Goal: Task Accomplishment & Management: Manage account settings

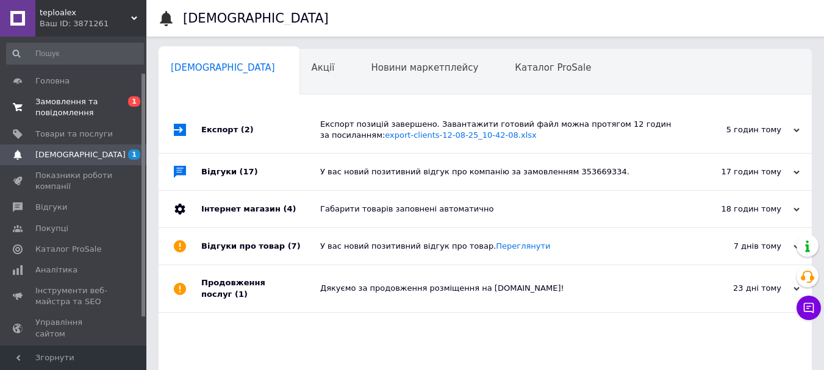
click at [62, 85] on span "Головна" at bounding box center [52, 81] width 34 height 11
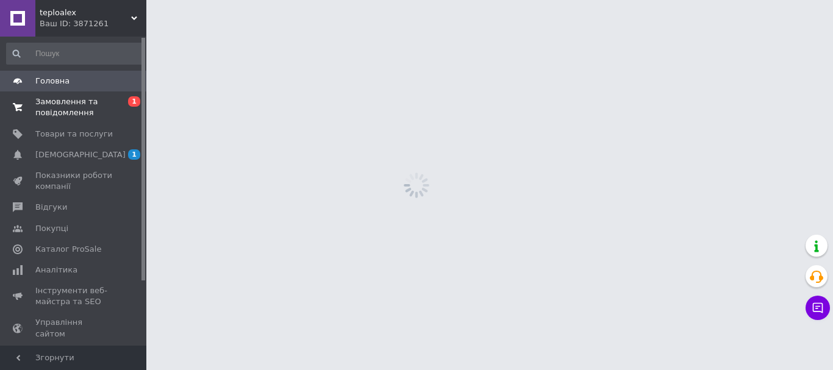
click at [62, 110] on span "Замовлення та повідомлення" at bounding box center [73, 107] width 77 height 22
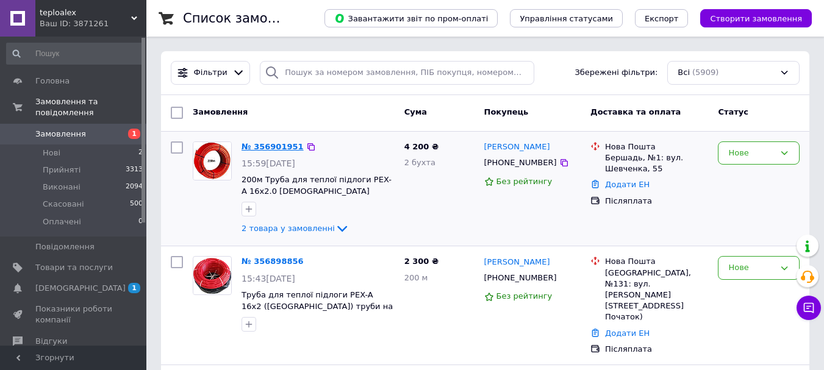
click at [265, 148] on link "№ 356901951" at bounding box center [272, 146] width 62 height 9
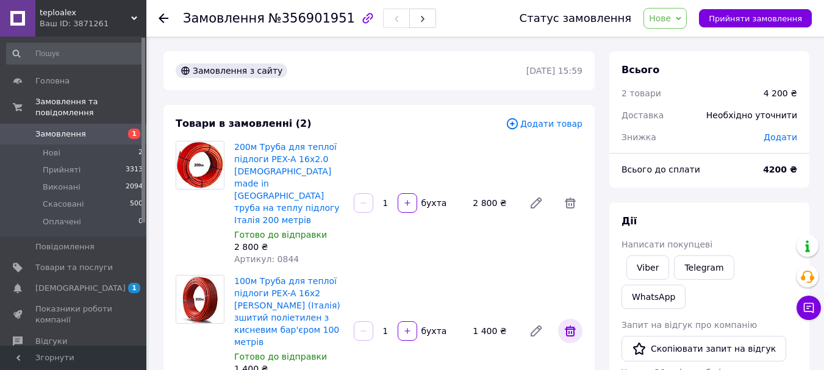
click at [570, 324] on icon at bounding box center [570, 331] width 15 height 15
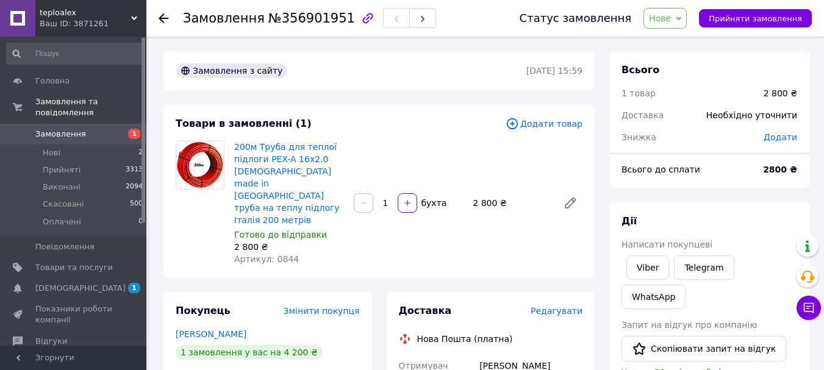
click at [551, 121] on span "Додати товар" at bounding box center [544, 123] width 77 height 13
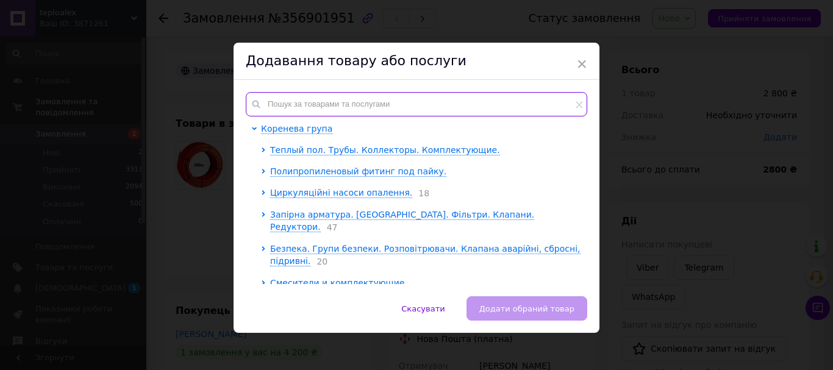
click at [314, 104] on input "text" at bounding box center [417, 104] width 342 height 24
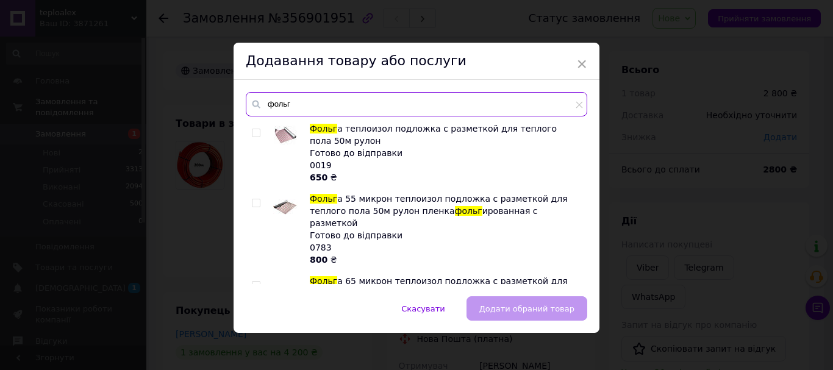
type input "фольг"
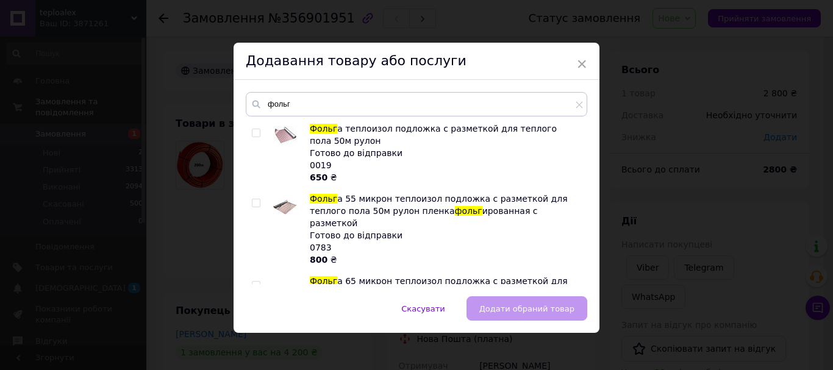
click at [252, 202] on input "checkbox" at bounding box center [256, 203] width 8 height 8
checkbox input "true"
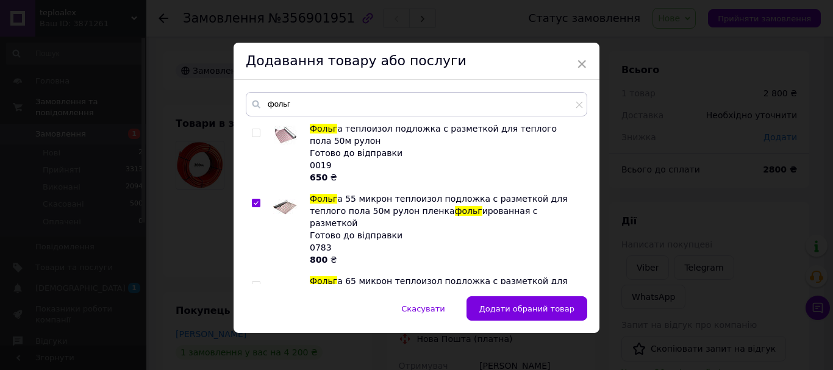
click at [528, 312] on span "Додати обраний товар" at bounding box center [526, 308] width 95 height 9
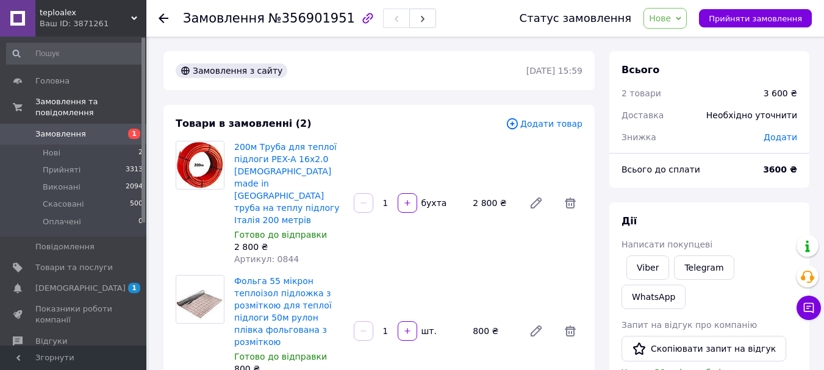
click at [556, 125] on span "Додати товар" at bounding box center [544, 123] width 77 height 13
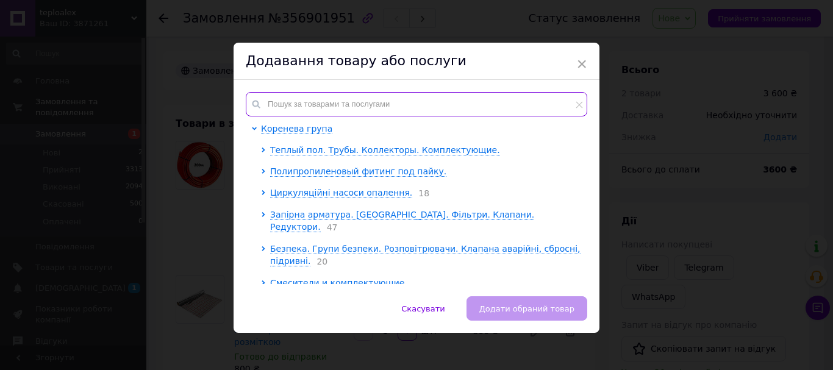
click at [367, 104] on input "text" at bounding box center [417, 104] width 342 height 24
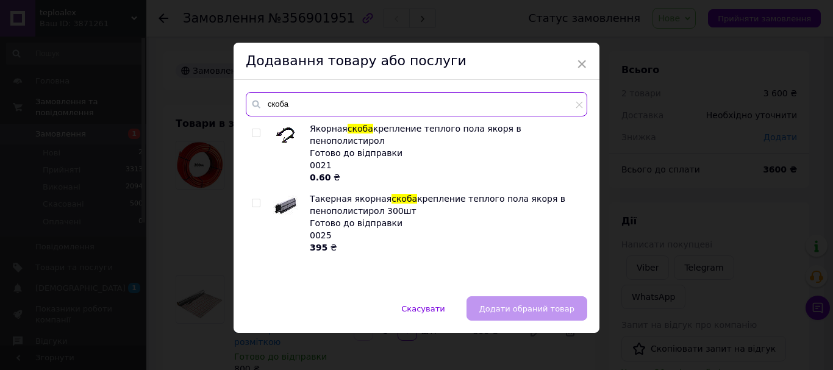
type input "скоба"
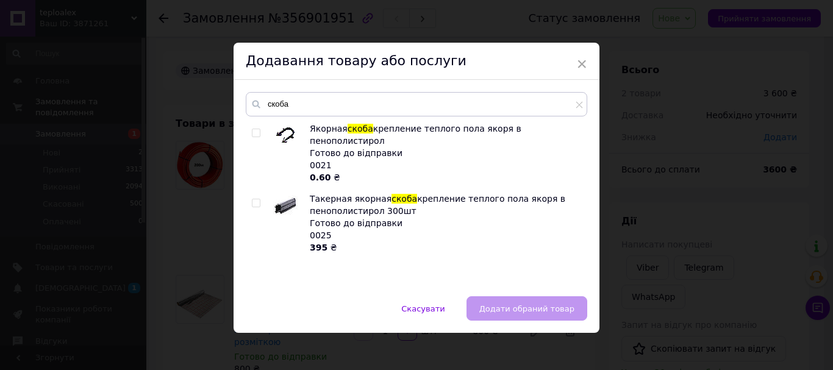
click at [253, 132] on input "checkbox" at bounding box center [256, 133] width 8 height 8
checkbox input "true"
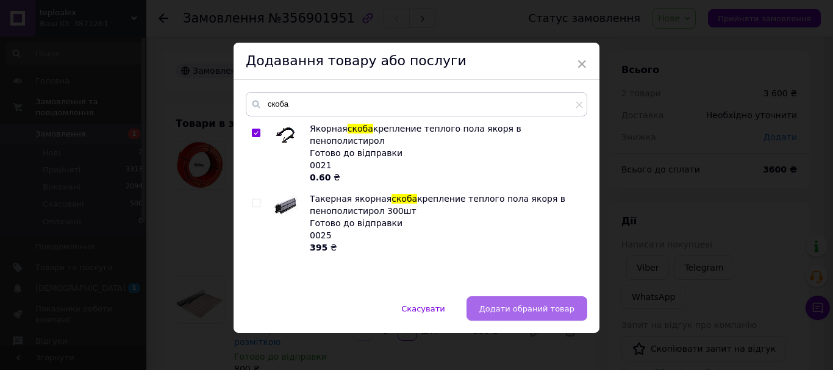
click at [548, 309] on span "Додати обраний товар" at bounding box center [526, 308] width 95 height 9
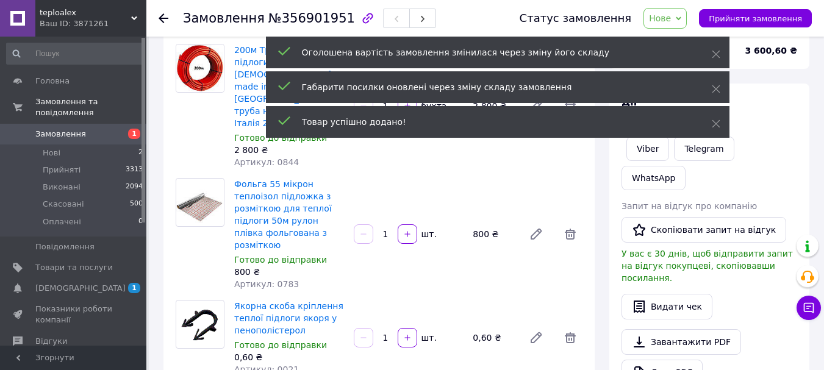
scroll to position [122, 0]
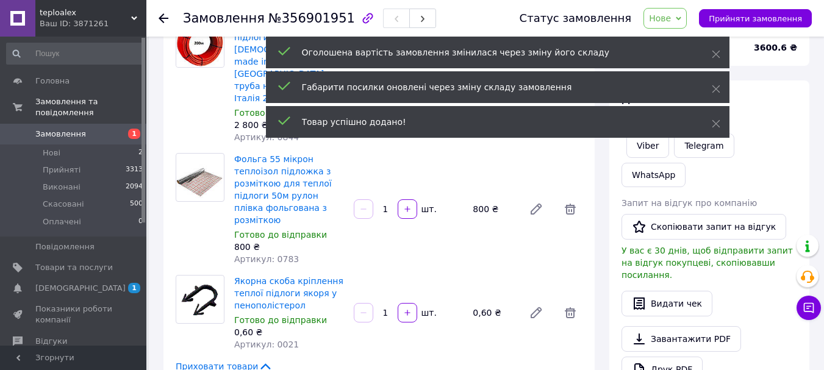
click at [384, 309] on input "1" at bounding box center [386, 313] width 20 height 9
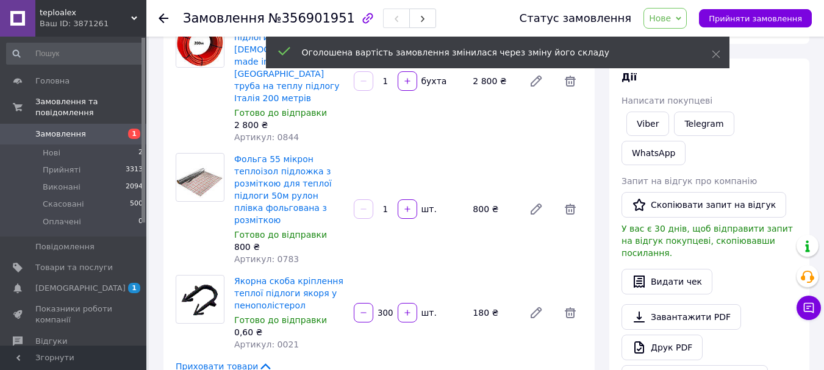
scroll to position [12, 0]
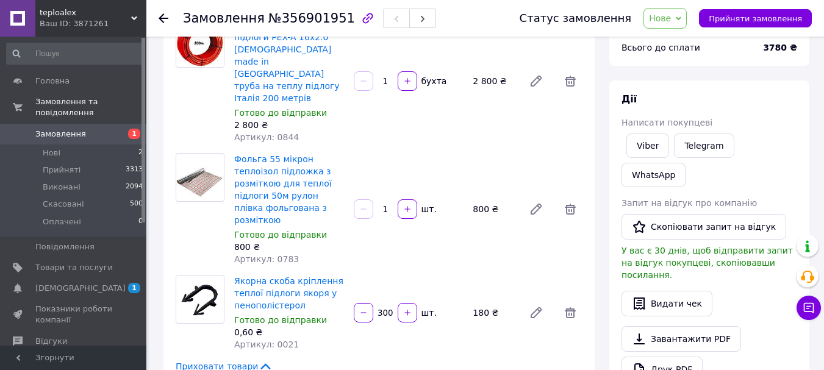
type input "300"
click at [457, 306] on div "Якорна скоба кріплення теплої підлоги якоря у пенополістерол Готово до відправк…" at bounding box center [408, 313] width 358 height 80
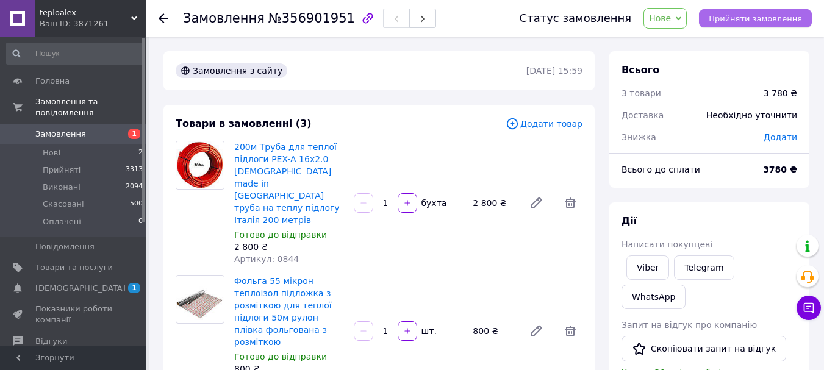
click at [757, 18] on span "Прийняти замовлення" at bounding box center [755, 18] width 93 height 9
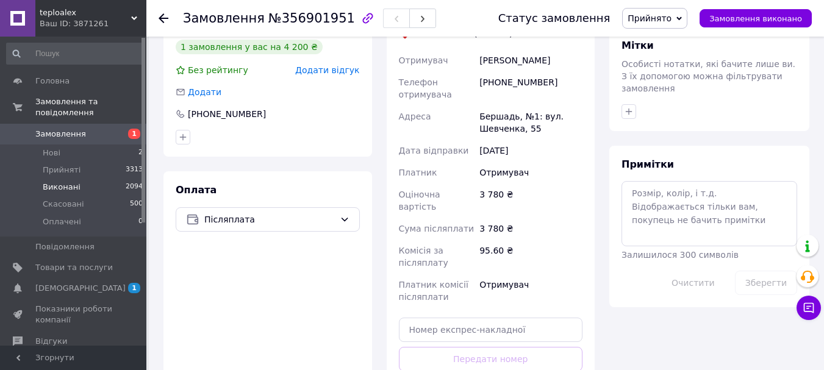
scroll to position [549, 0]
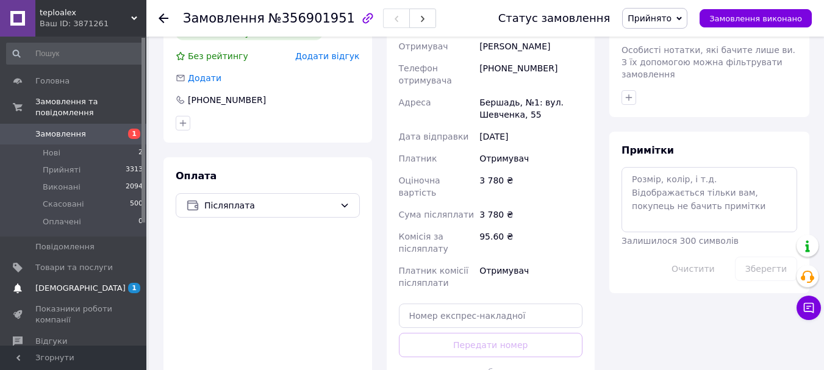
click at [76, 283] on span "[DEMOGRAPHIC_DATA]" at bounding box center [80, 288] width 90 height 11
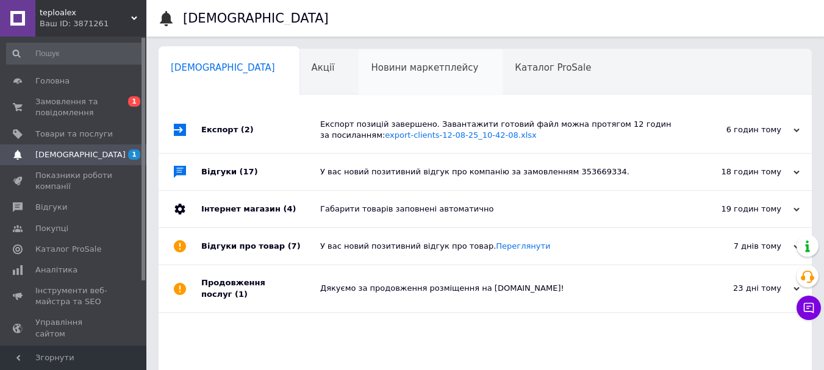
click at [359, 76] on div "Новини маркетплейсу 0" at bounding box center [431, 72] width 144 height 46
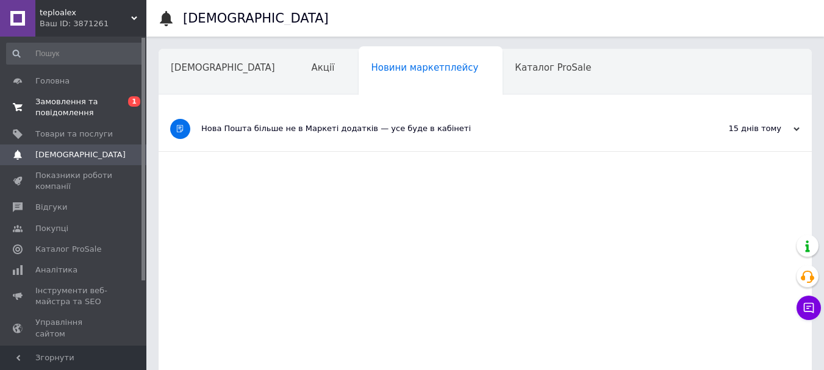
click at [67, 107] on span "Замовлення та повідомлення" at bounding box center [73, 107] width 77 height 22
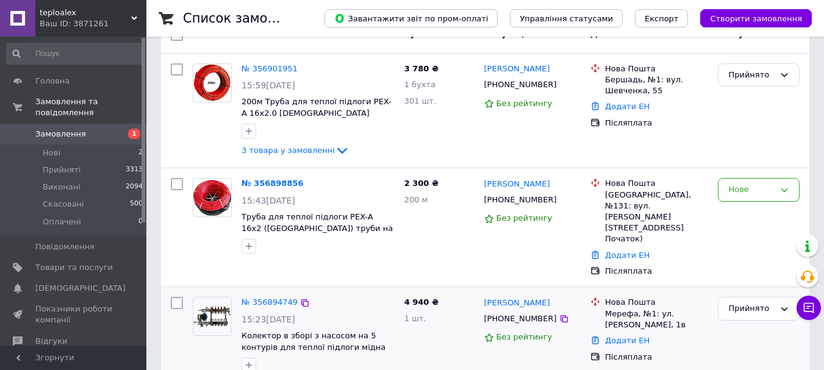
scroll to position [61, 0]
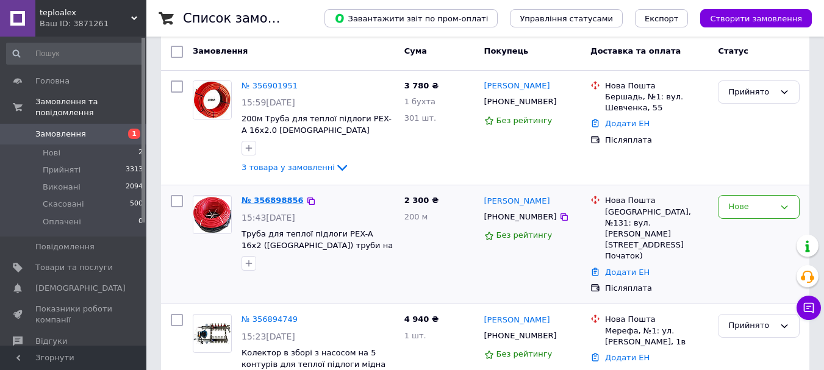
click at [269, 196] on link "№ 356898856" at bounding box center [272, 200] width 62 height 9
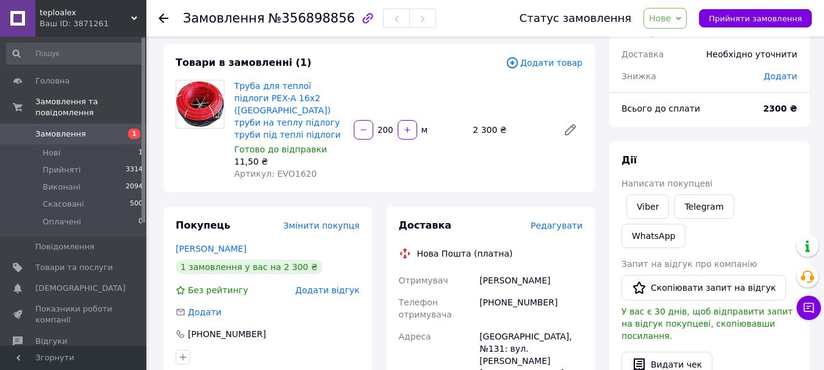
click at [332, 221] on span "Змінити покупця" at bounding box center [322, 226] width 76 height 10
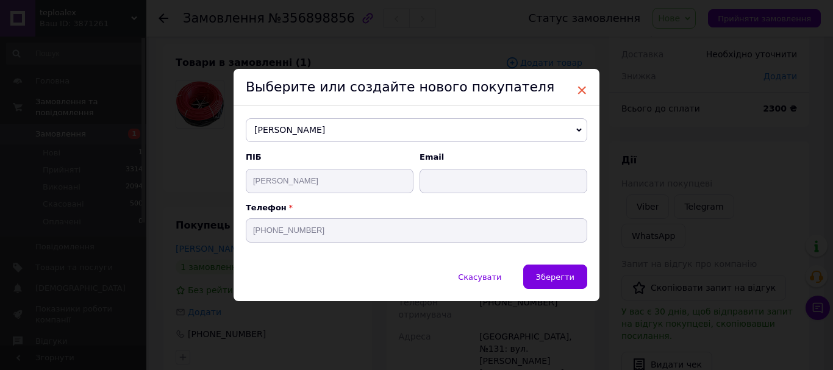
click at [581, 88] on span "×" at bounding box center [581, 90] width 11 height 21
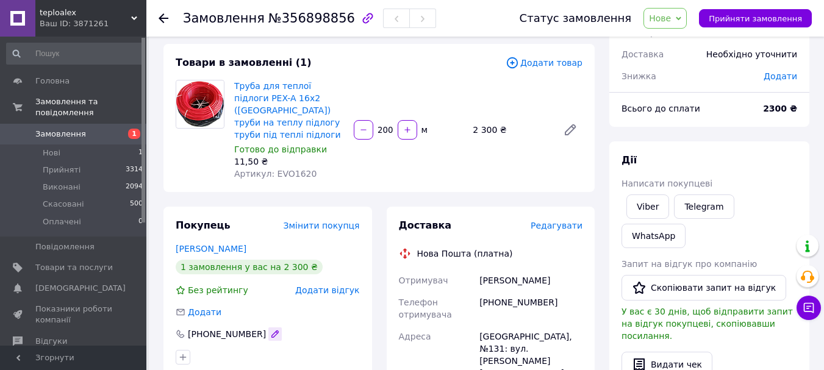
click at [270, 329] on icon "button" at bounding box center [275, 334] width 10 height 10
click at [209, 324] on input "[PHONE_NUMBER]" at bounding box center [268, 334] width 184 height 20
type input "[PHONE_NUMBER]"
click at [268, 293] on div "Покупець Змінити покупця [PERSON_NAME] 1 замовлення у вас на 2 300 ₴ Без рейтин…" at bounding box center [267, 292] width 209 height 170
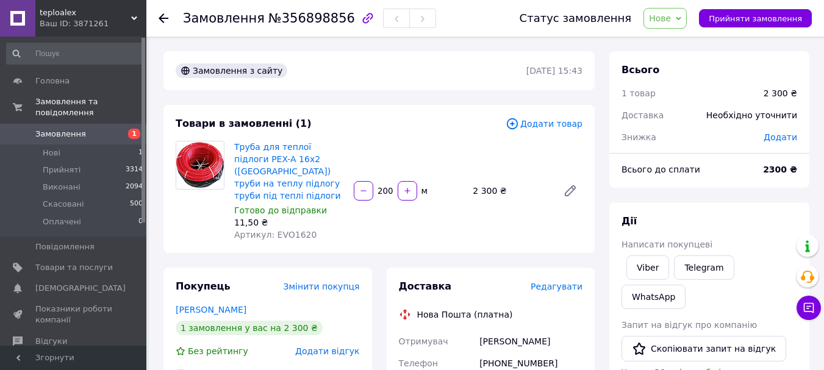
scroll to position [61, 0]
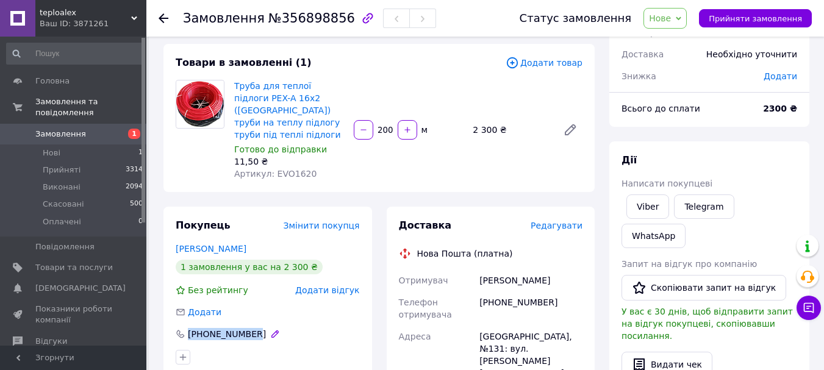
drag, startPoint x: 260, startPoint y: 323, endPoint x: 190, endPoint y: 323, distance: 70.1
click at [190, 328] on div "[PHONE_NUMBER]" at bounding box center [268, 334] width 184 height 12
copy div "[PHONE_NUMBER]"
click at [63, 129] on span "Замовлення" at bounding box center [60, 134] width 51 height 11
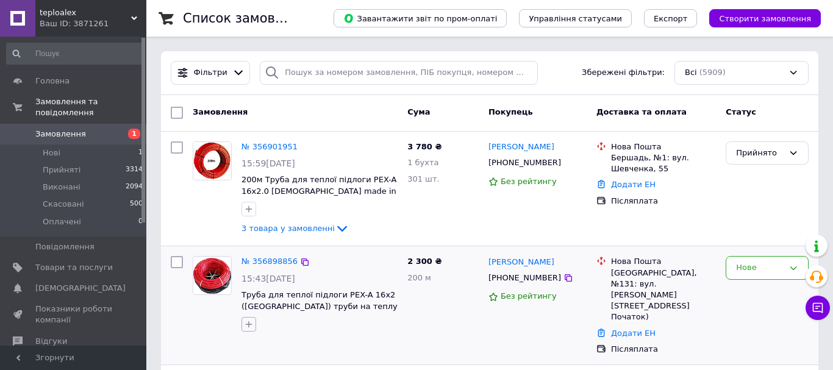
click at [248, 320] on icon "button" at bounding box center [249, 325] width 10 height 10
click at [251, 320] on icon "button" at bounding box center [249, 325] width 10 height 10
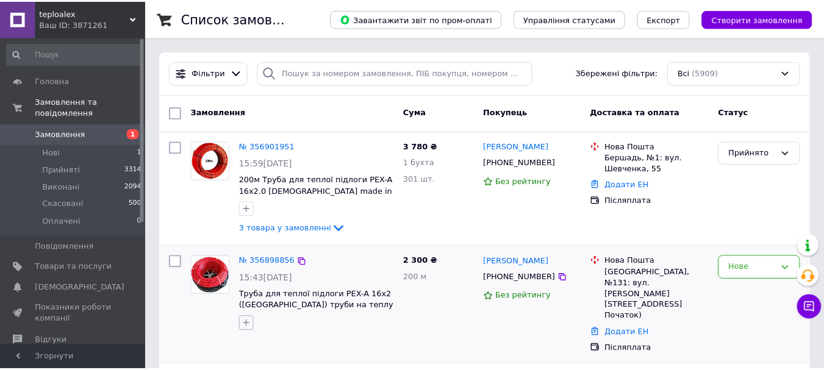
scroll to position [122, 0]
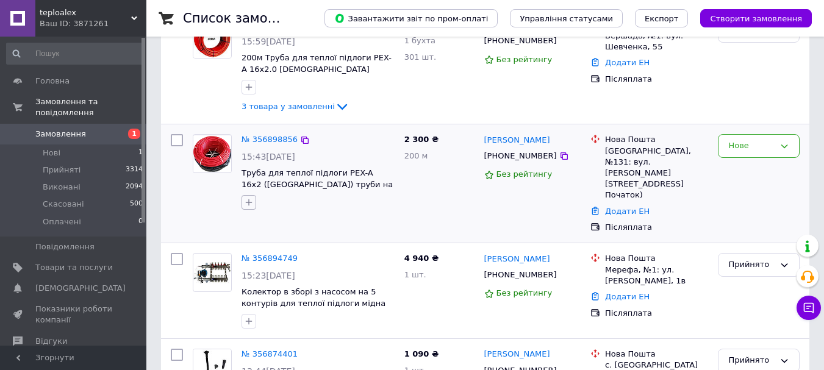
click at [251, 201] on icon "button" at bounding box center [249, 203] width 10 height 10
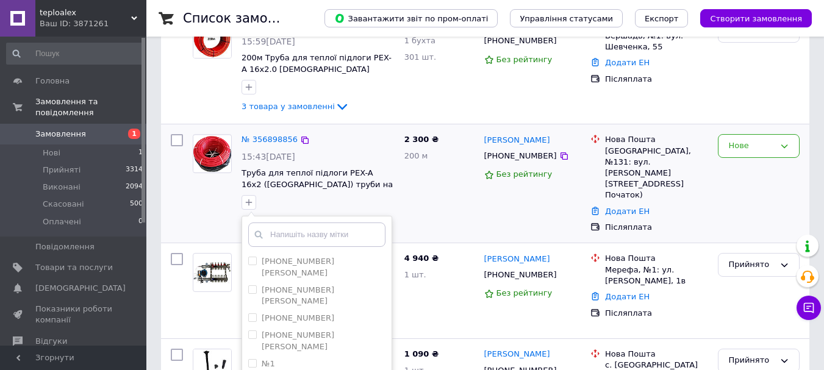
click at [298, 237] on input "text" at bounding box center [316, 235] width 137 height 24
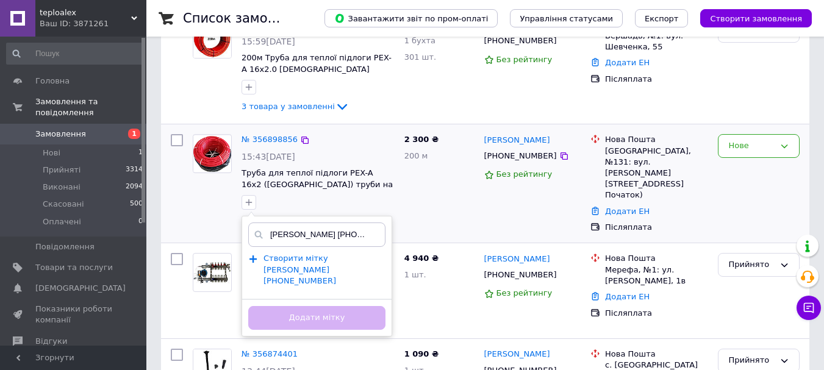
type input "[PERSON_NAME] [PHONE_NUMBER]"
click at [288, 271] on span "Створити мітку [PERSON_NAME] [PHONE_NUMBER]" at bounding box center [299, 270] width 73 height 32
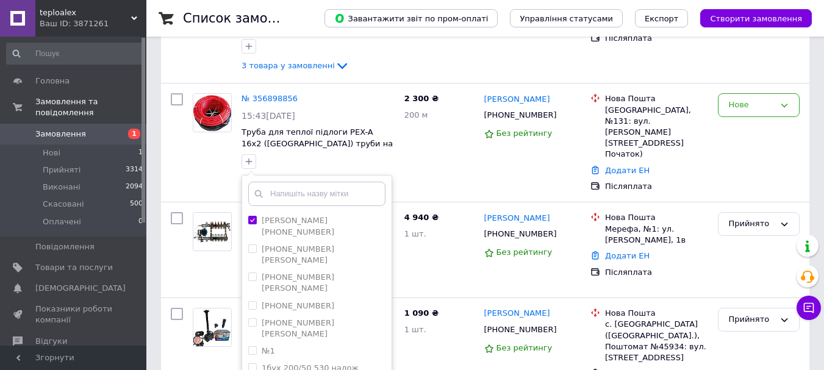
scroll to position [305, 0]
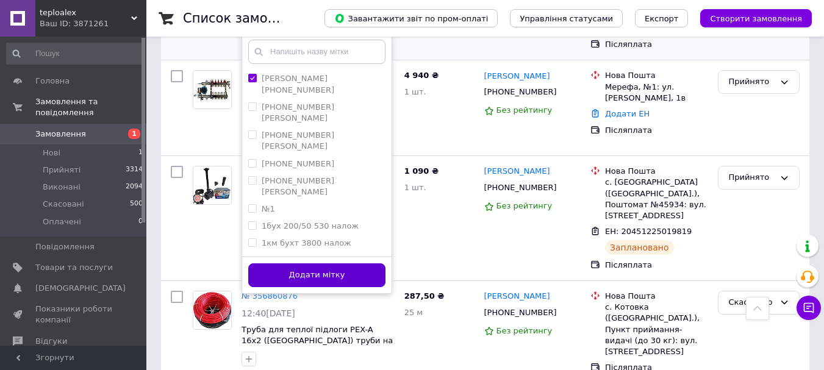
click at [328, 277] on button "Додати мітку" at bounding box center [316, 275] width 137 height 24
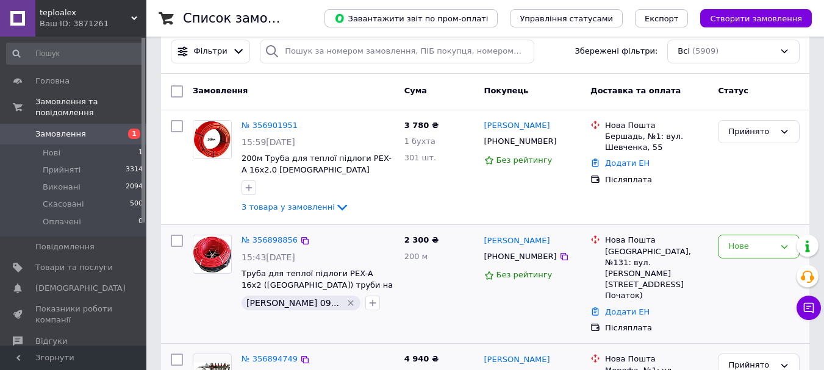
scroll to position [0, 0]
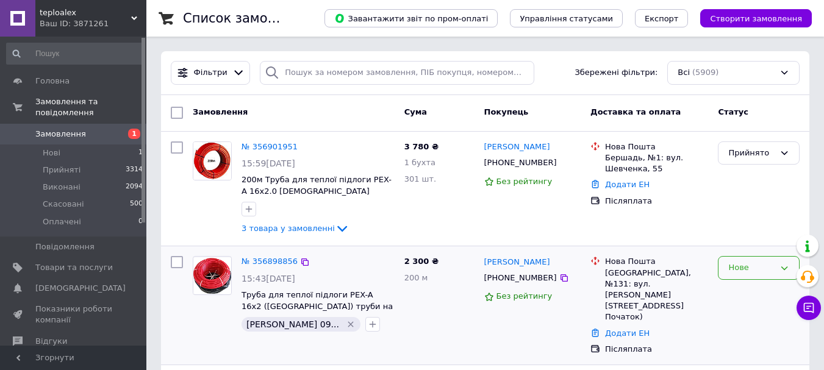
click at [731, 268] on div "Нове" at bounding box center [751, 268] width 46 height 13
click at [732, 288] on li "Прийнято" at bounding box center [758, 293] width 80 height 23
click at [487, 207] on div "[PERSON_NAME] [PHONE_NUMBER] Без рейтингу" at bounding box center [532, 189] width 107 height 105
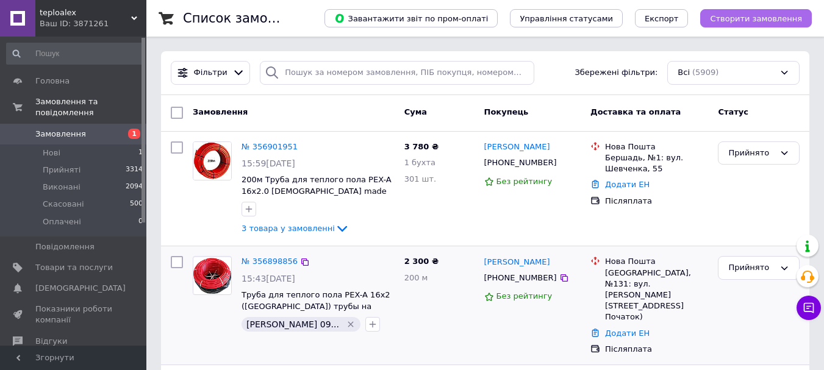
click at [745, 12] on button "Створити замовлення" at bounding box center [756, 18] width 112 height 18
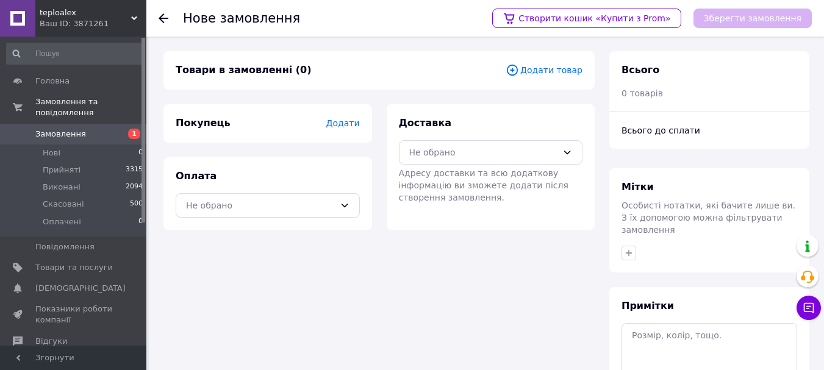
click at [549, 73] on span "Додати товар" at bounding box center [544, 69] width 77 height 13
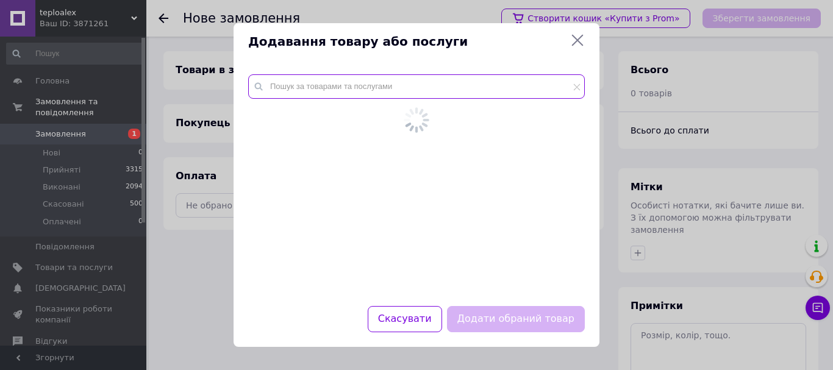
click at [432, 88] on input "text" at bounding box center [416, 86] width 337 height 24
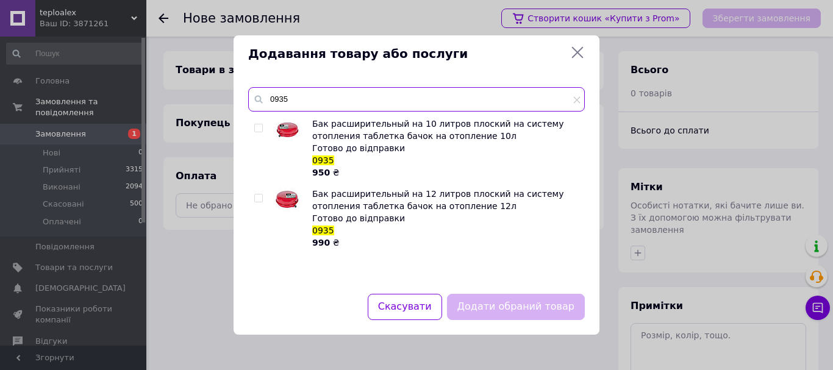
type input "0935"
click at [254, 129] on div "Бак расширительный на 10 литров плоский на систему отопления таблетка бачок на …" at bounding box center [416, 199] width 336 height 162
click at [256, 128] on input "checkbox" at bounding box center [258, 128] width 8 height 8
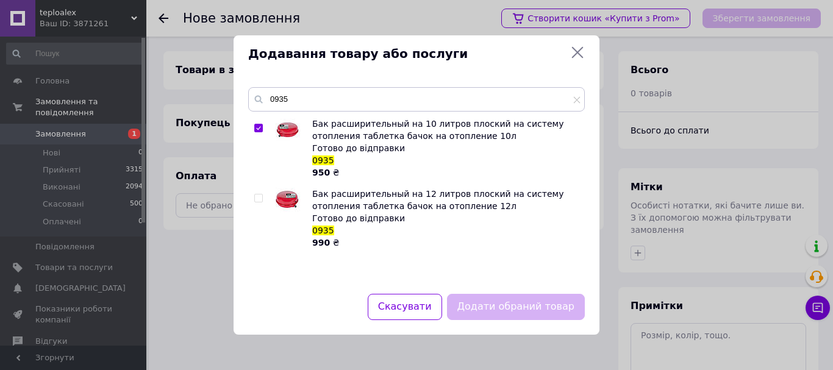
checkbox input "true"
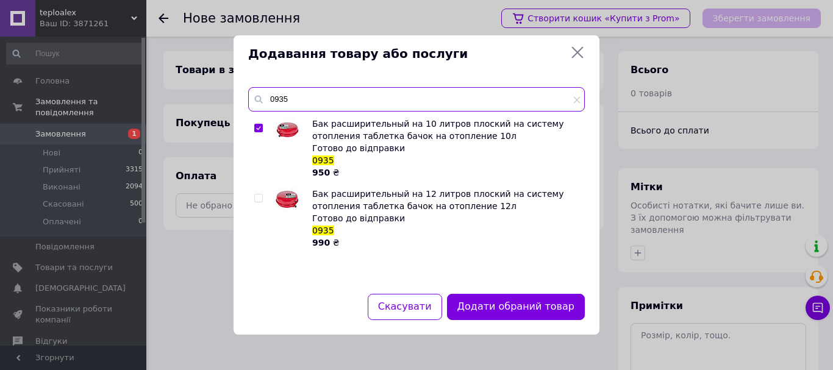
click at [362, 101] on input "0935" at bounding box center [416, 99] width 337 height 24
type input "0935"
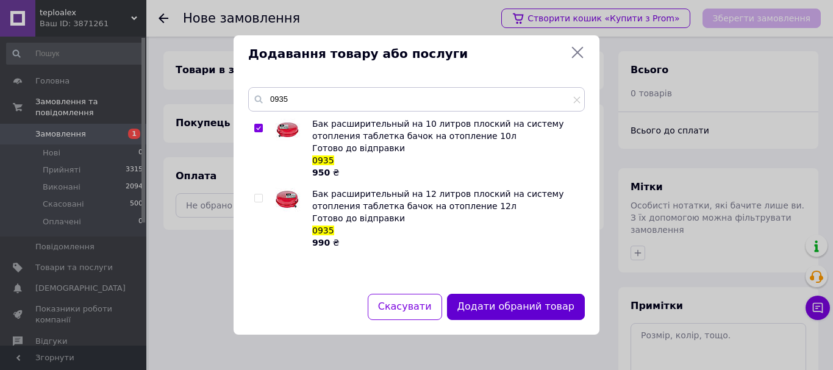
click at [530, 307] on button "Додати обраний товар" at bounding box center [516, 307] width 138 height 26
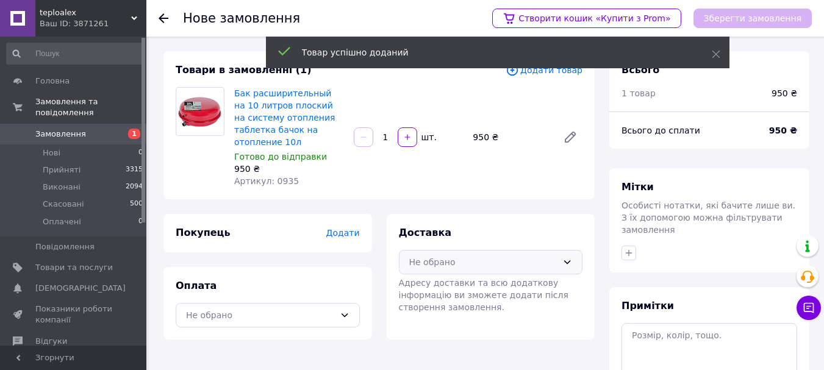
click at [503, 256] on div "Не обрано" at bounding box center [483, 262] width 149 height 13
click at [477, 282] on span "Нова Пошта (платна)" at bounding box center [499, 288] width 145 height 12
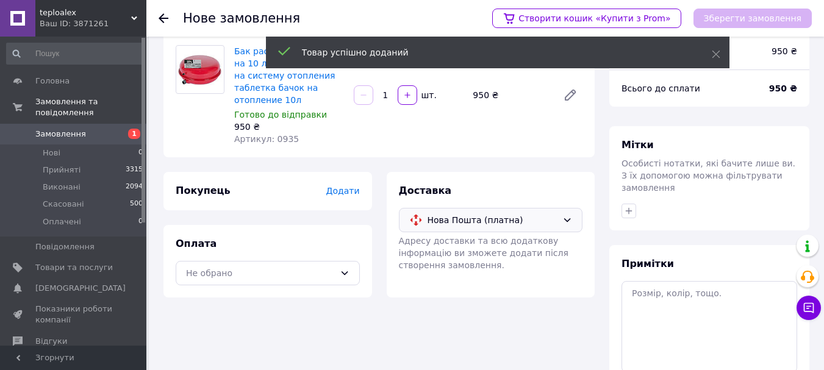
scroll to position [61, 0]
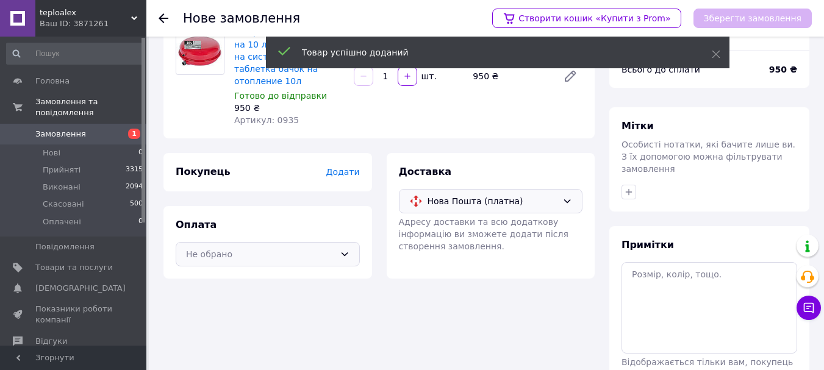
click at [298, 248] on div "Не обрано" at bounding box center [260, 254] width 149 height 13
click at [239, 298] on span "Післяплата" at bounding box center [276, 304] width 145 height 12
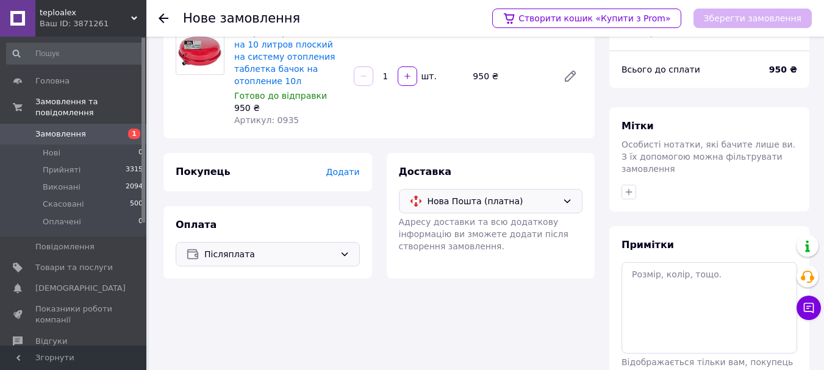
click at [344, 167] on span "Додати" at bounding box center [343, 172] width 34 height 10
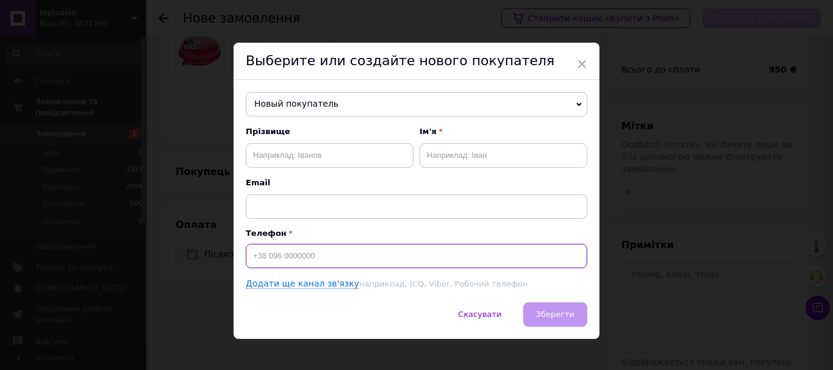
click at [309, 248] on input at bounding box center [417, 256] width 342 height 24
type input "[PHONE_NUMBER]"
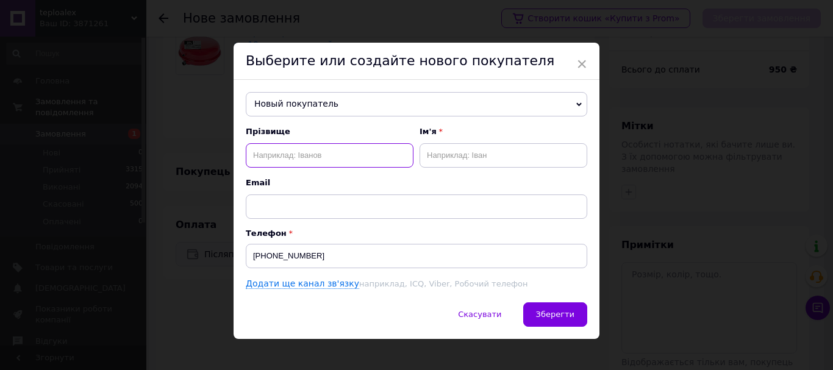
click at [287, 152] on input "text" at bounding box center [330, 155] width 168 height 24
type input "[PERSON_NAME]"
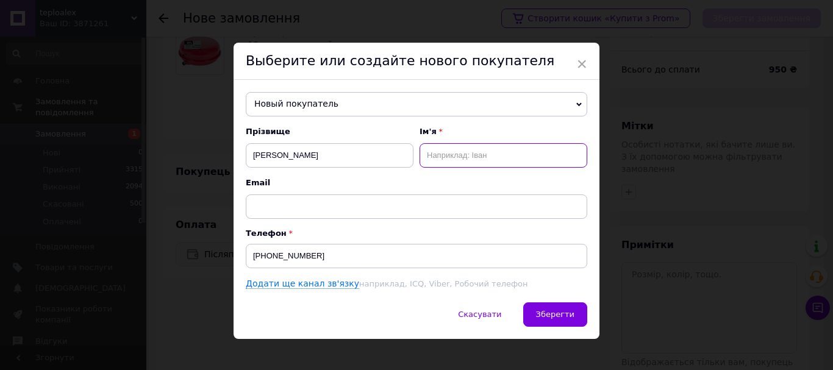
click at [467, 148] on input "text" at bounding box center [504, 155] width 168 height 24
type input "[PERSON_NAME]"
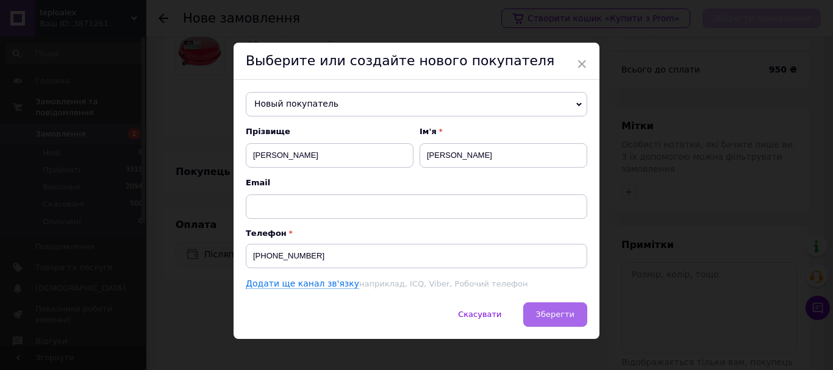
click at [559, 319] on span "Зберегти" at bounding box center [555, 314] width 38 height 9
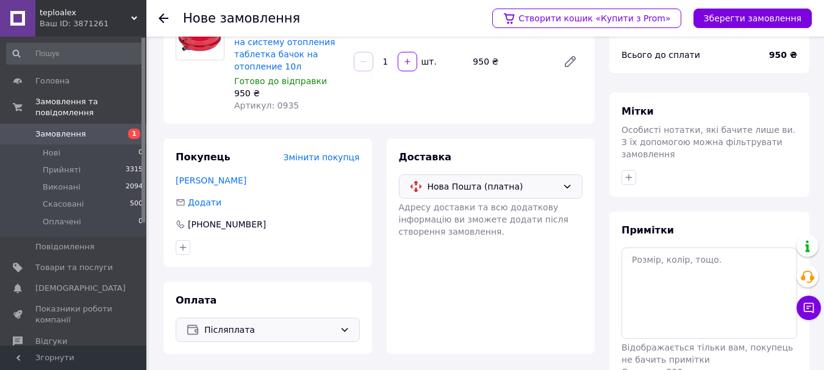
scroll to position [0, 0]
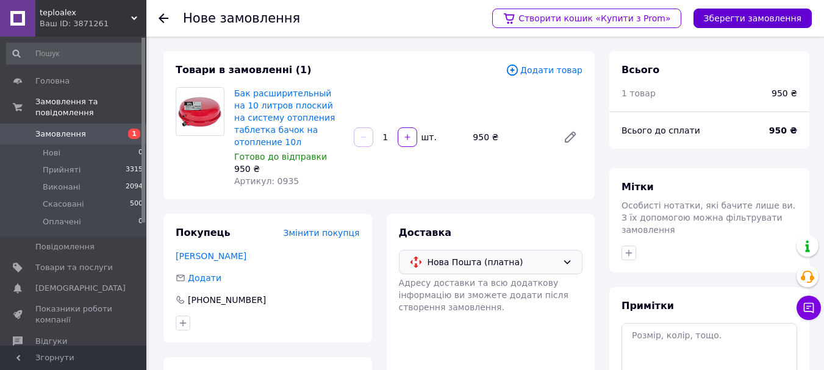
click at [743, 24] on button "Зберегти замовлення" at bounding box center [752, 19] width 118 height 20
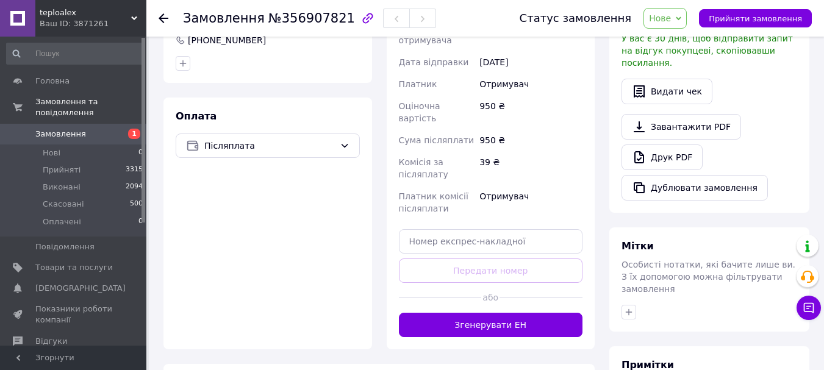
scroll to position [427, 0]
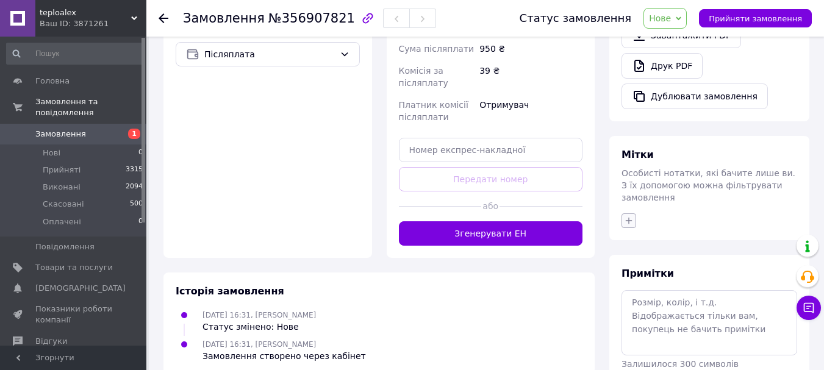
click at [625, 216] on icon "button" at bounding box center [629, 221] width 10 height 10
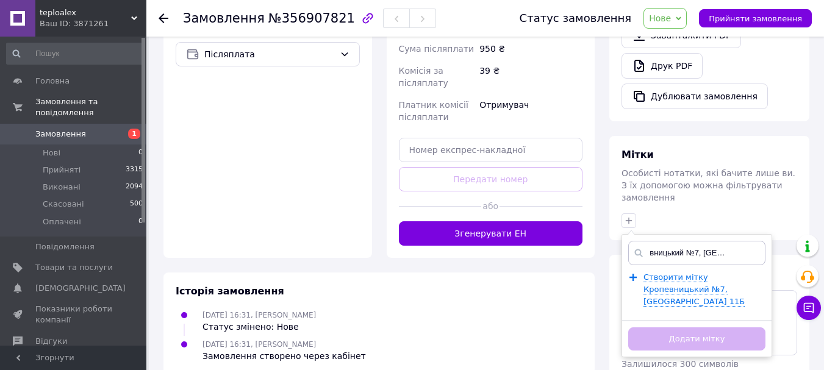
scroll to position [0, 28]
type input "Кропевницький №7, [GEOGRAPHIC_DATA] 11Б"
click at [674, 273] on span "Створити мітку Кропевницький №7, [PERSON_NAME] 11Б" at bounding box center [693, 290] width 101 height 34
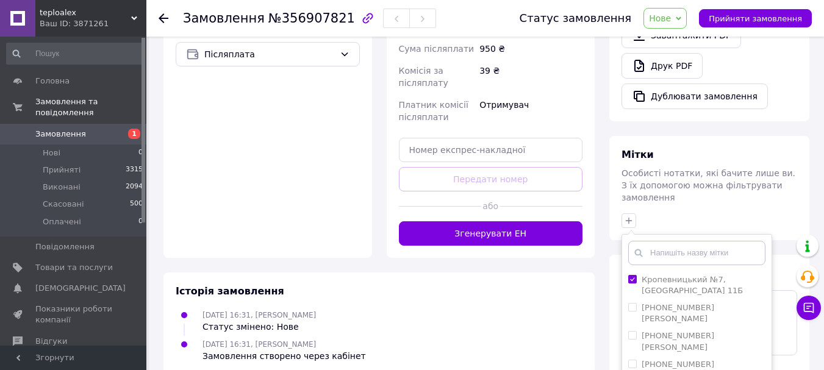
scroll to position [0, 0]
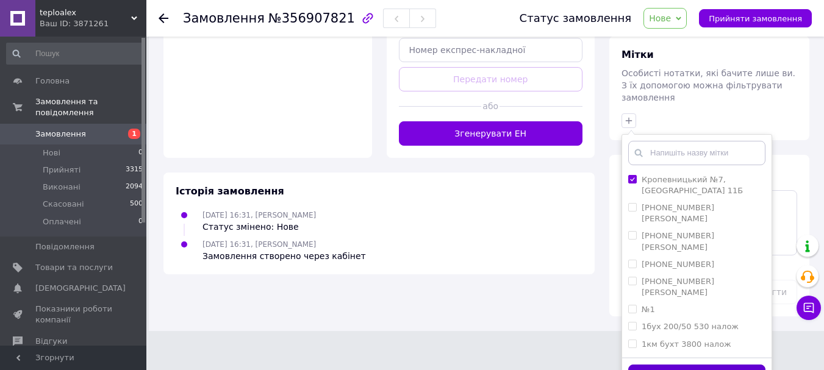
click at [657, 365] on button "Додати мітку" at bounding box center [696, 377] width 137 height 24
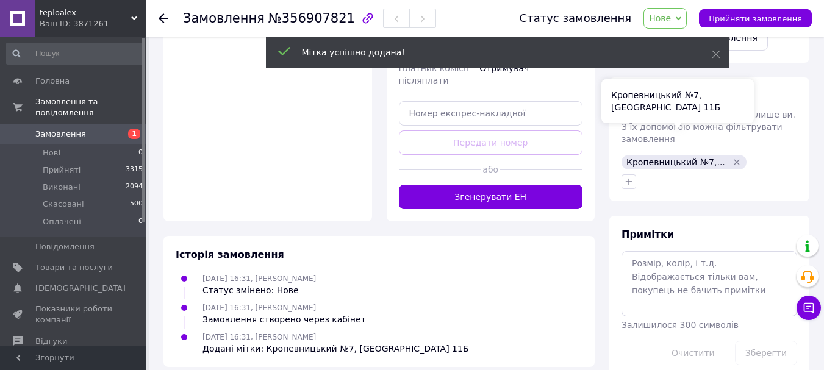
scroll to position [461, 0]
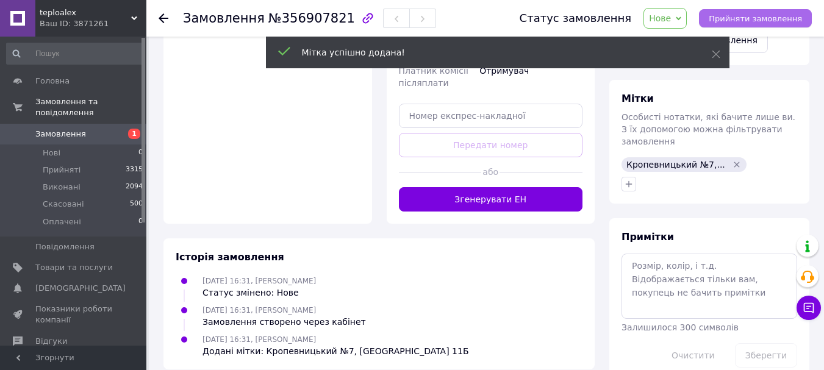
click at [770, 21] on span "Прийняти замовлення" at bounding box center [755, 18] width 93 height 9
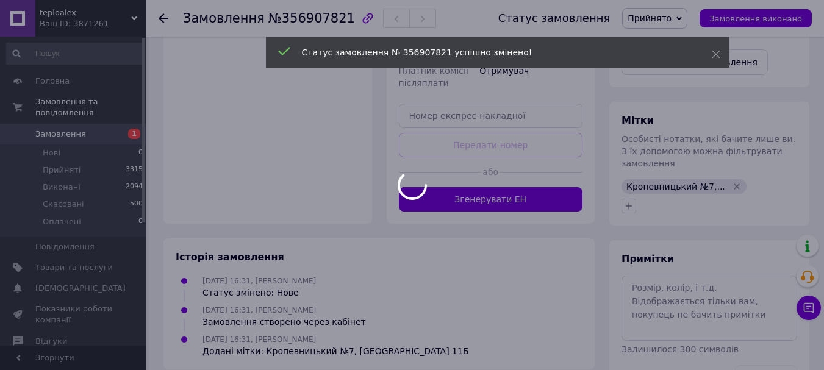
click at [45, 125] on div at bounding box center [412, 185] width 824 height 370
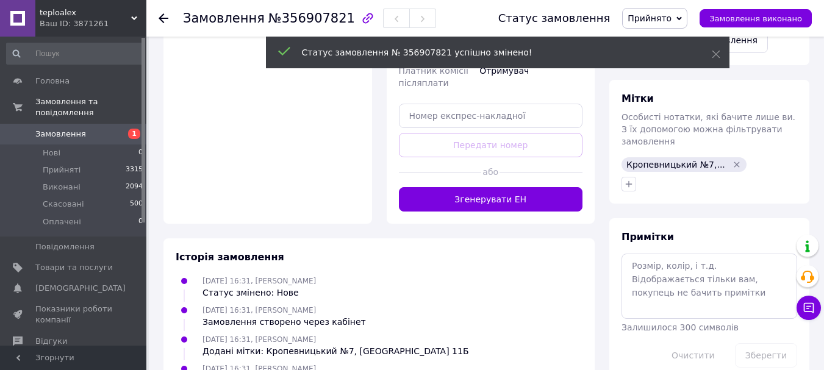
click at [51, 129] on span "Замовлення" at bounding box center [60, 134] width 51 height 11
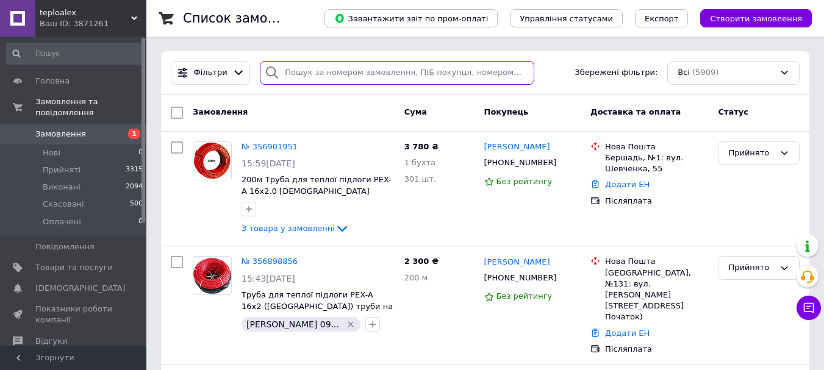
click at [301, 75] on input "search" at bounding box center [397, 73] width 274 height 24
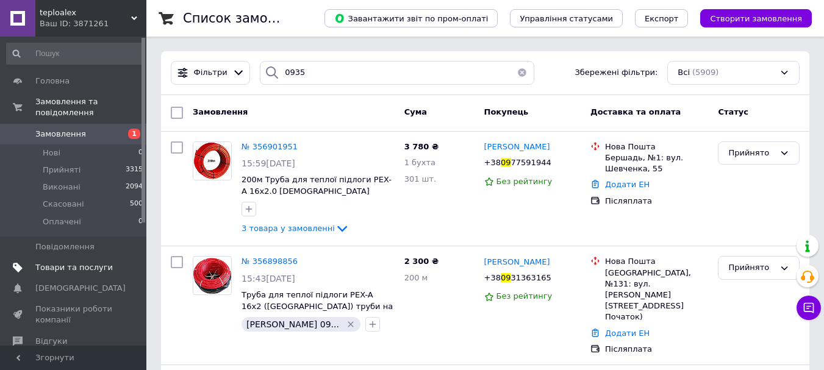
click at [54, 262] on span "Товари та послуги" at bounding box center [73, 267] width 77 height 11
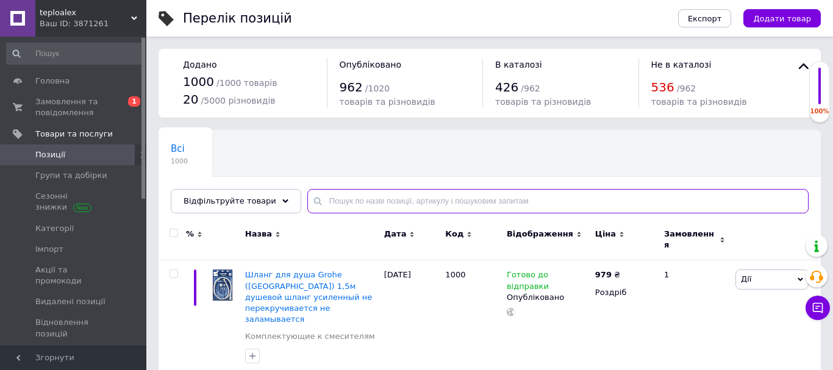
click at [391, 205] on input "text" at bounding box center [557, 201] width 501 height 24
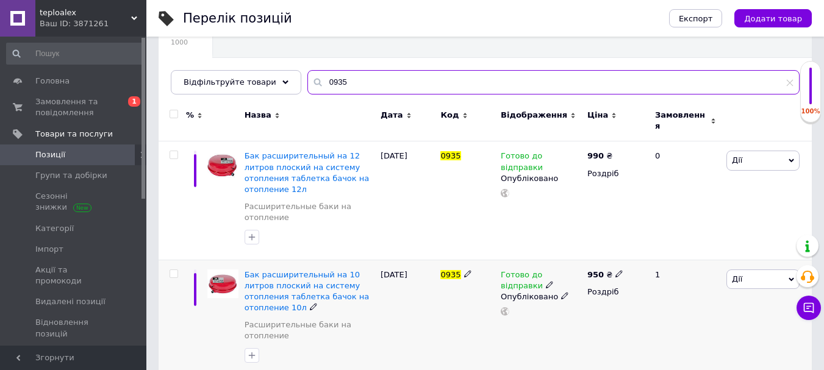
scroll to position [121, 0]
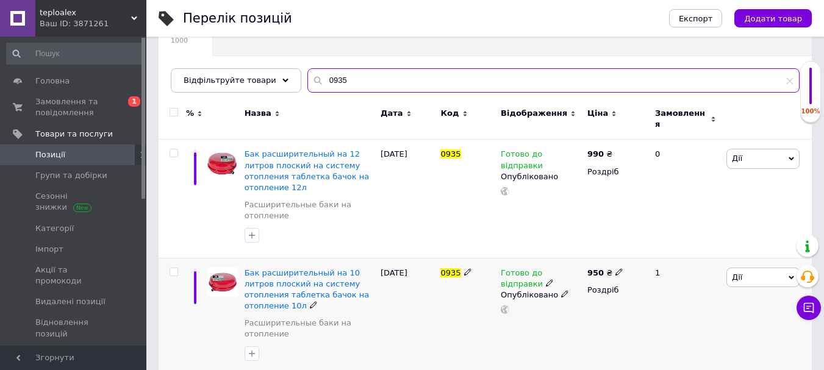
type input "0935"
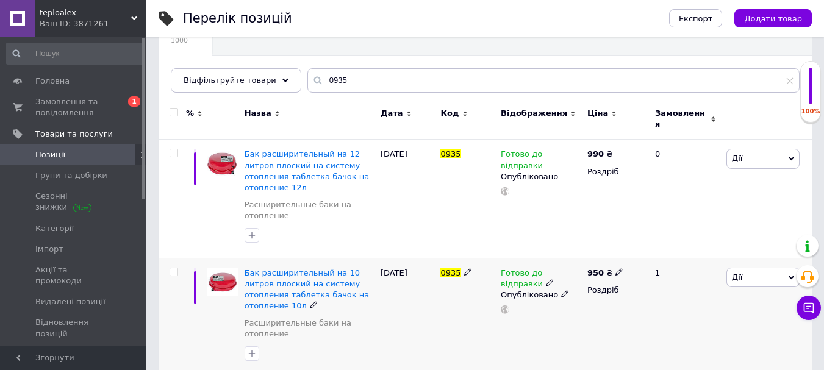
click at [465, 268] on icon at bounding box center [467, 271] width 7 height 7
type input "0999"
click at [465, 269] on div at bounding box center [467, 317] width 60 height 118
click at [465, 268] on icon at bounding box center [467, 271] width 7 height 7
click at [466, 264] on input "0999" at bounding box center [463, 273] width 52 height 18
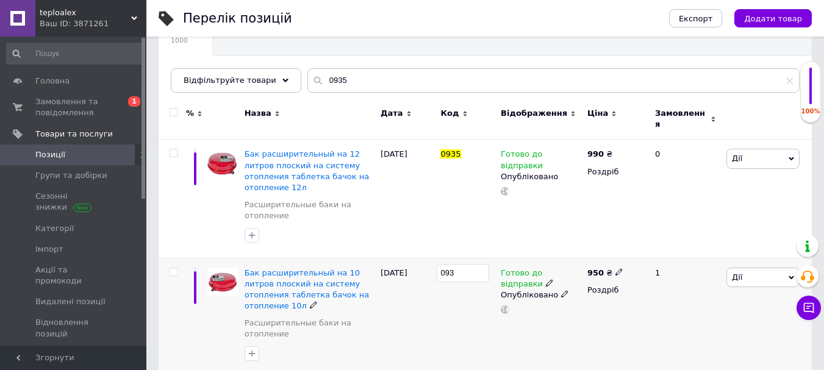
type input "0935"
click at [472, 180] on div "0935" at bounding box center [467, 199] width 60 height 118
click at [464, 149] on icon at bounding box center [467, 152] width 7 height 7
type input "0999"
click at [466, 204] on div "0999" at bounding box center [467, 199] width 60 height 118
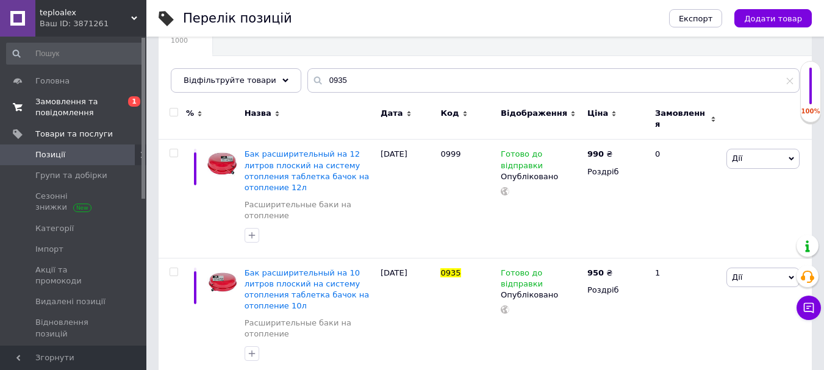
scroll to position [109, 0]
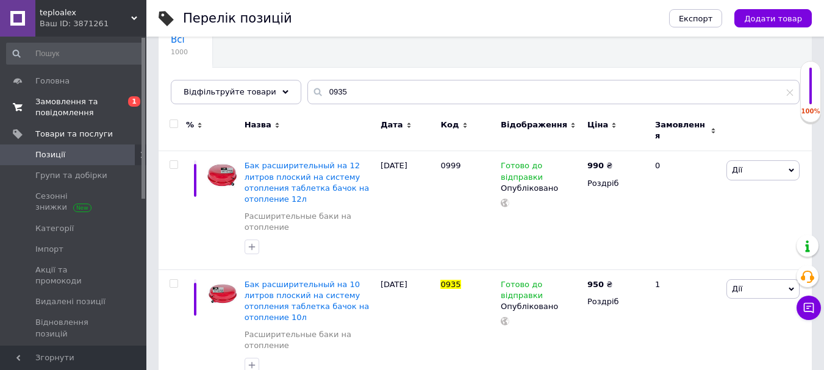
click at [81, 109] on span "Замовлення та повідомлення" at bounding box center [73, 107] width 77 height 22
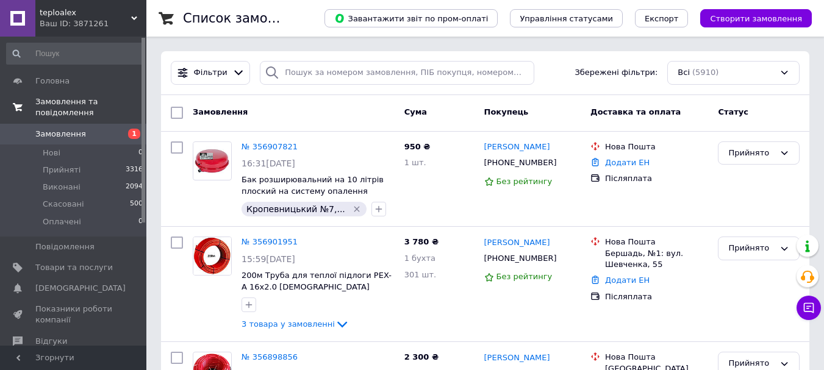
click at [81, 109] on link "Замовлення та повідомлення" at bounding box center [75, 107] width 150 height 32
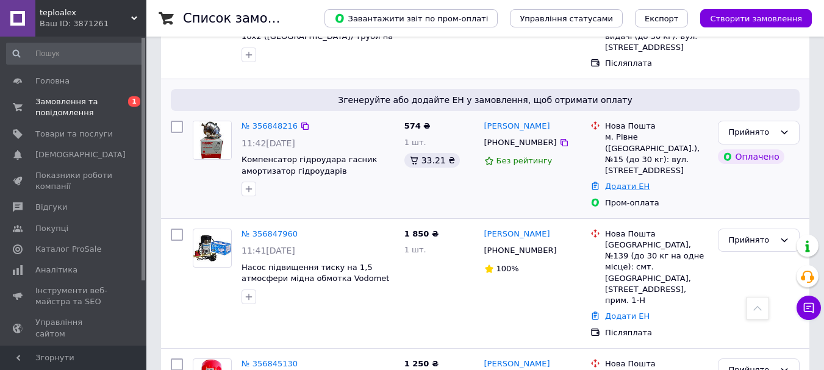
scroll to position [671, 0]
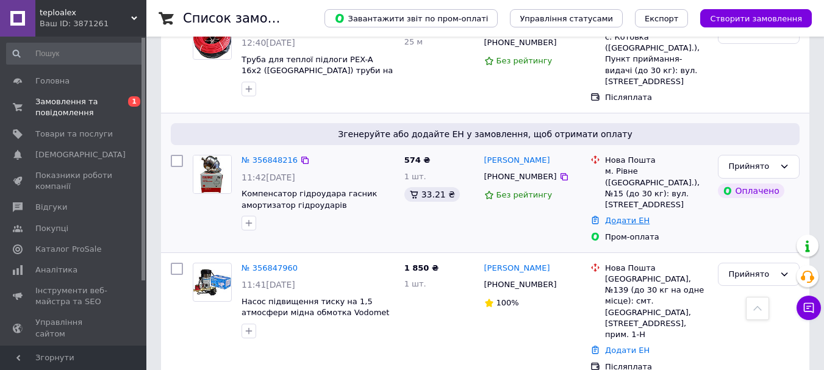
click at [628, 216] on link "Додати ЕН" at bounding box center [627, 220] width 45 height 9
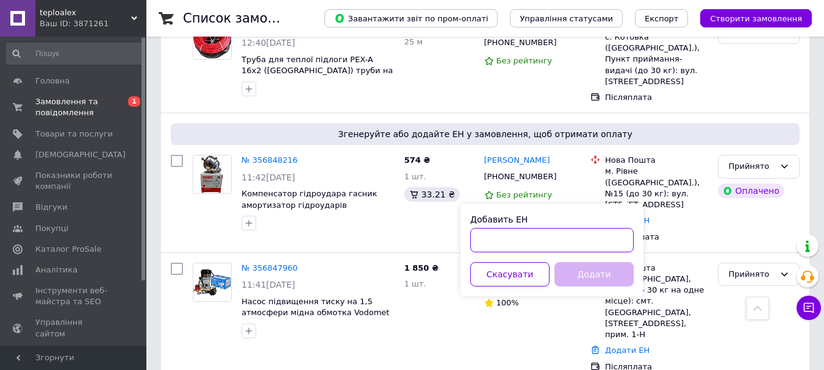
click at [584, 245] on input "Добавить ЕН" at bounding box center [551, 240] width 163 height 24
paste input "20451224905905"
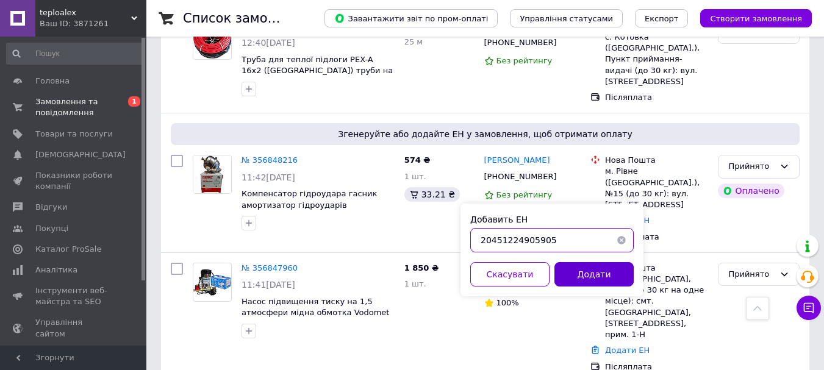
type input "20451224905905"
click at [592, 284] on button "Додати" at bounding box center [593, 274] width 79 height 24
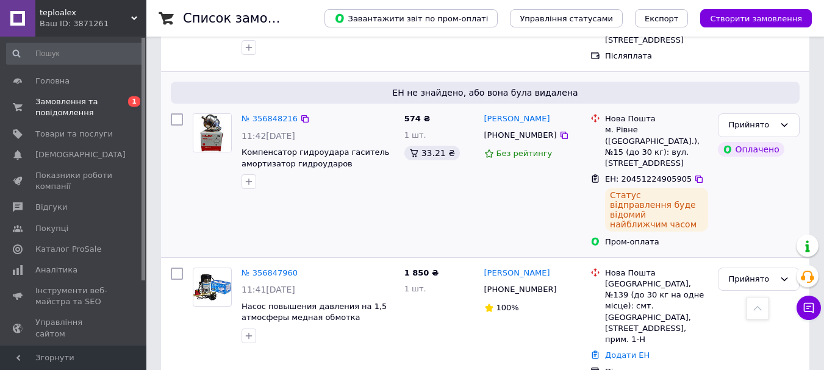
scroll to position [732, 0]
